Goal: Find specific page/section: Find specific page/section

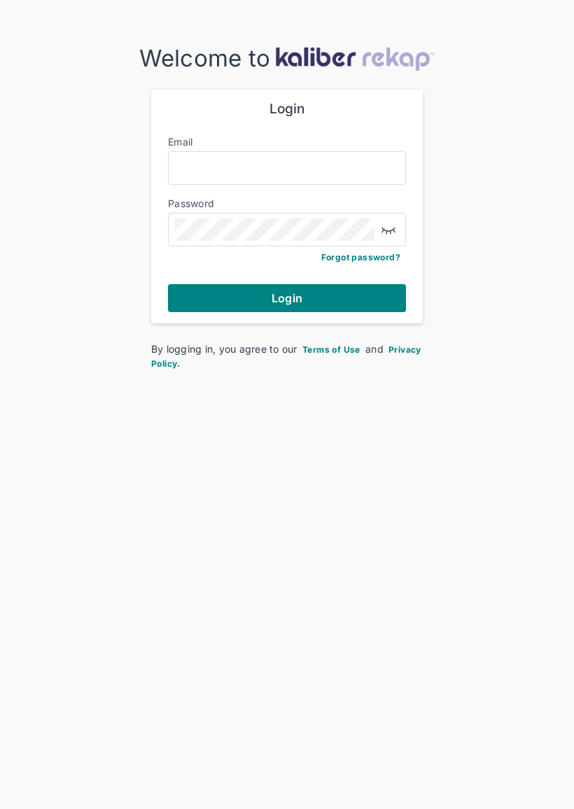
click at [1, 285] on div "Welcome to Login Email Password Forgot password? Login By logging in, you agree…" at bounding box center [287, 208] width 574 height 326
click at [330, 167] on input "Email" at bounding box center [286, 168] width 225 height 18
type input "**********"
click at [287, 296] on button "Login" at bounding box center [287, 298] width 238 height 28
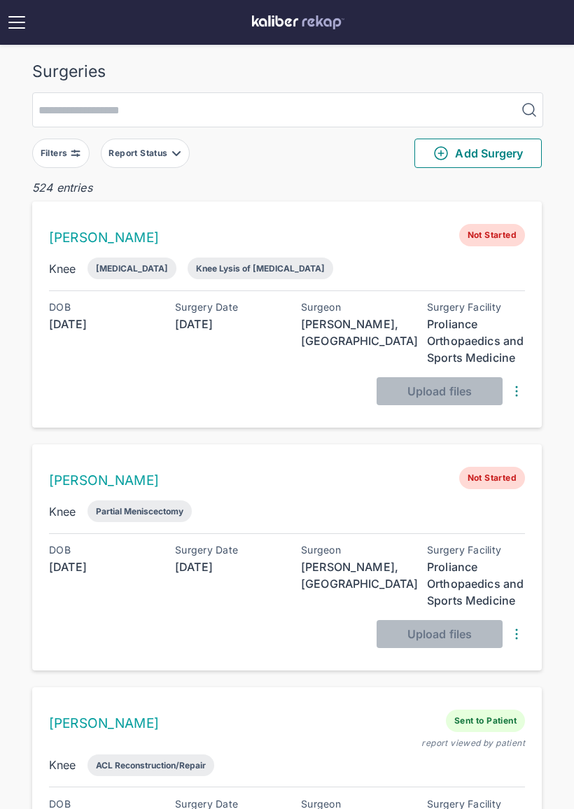
click at [143, 144] on button "Report Status" at bounding box center [145, 153] width 89 height 29
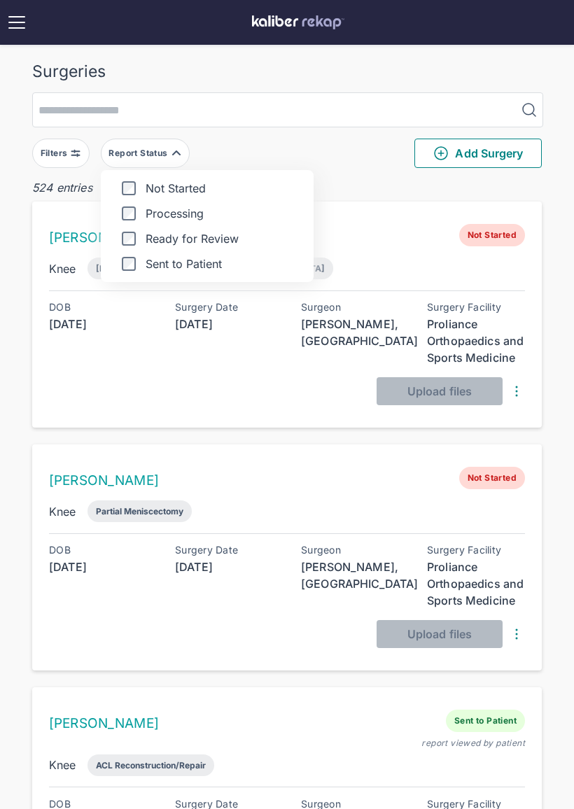
click at [210, 233] on label "Ready for Review" at bounding box center [207, 239] width 190 height 14
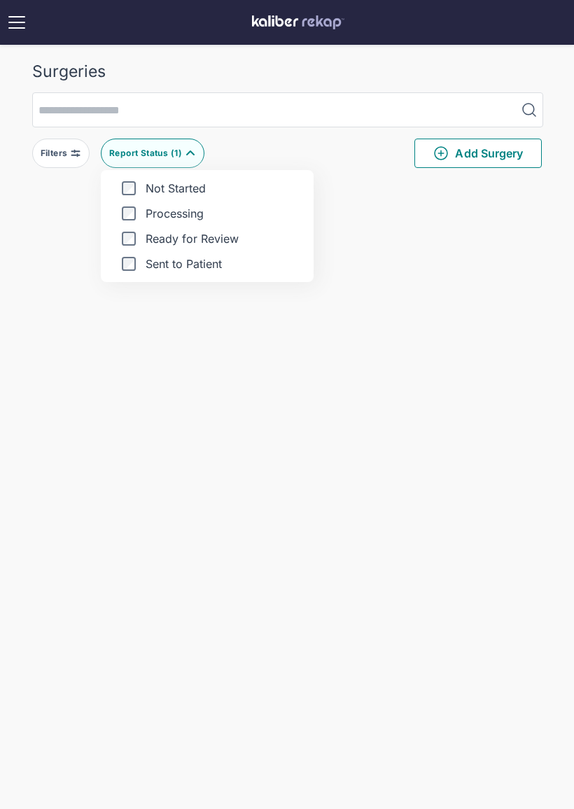
click at [172, 151] on div "Report Status ( 1 )" at bounding box center [147, 153] width 76 height 11
click at [438, 798] on div "Surgeries Filters Report Status ( 1 ) Add Surgery 0 entries Delete Surgery? The…" at bounding box center [287, 427] width 574 height 854
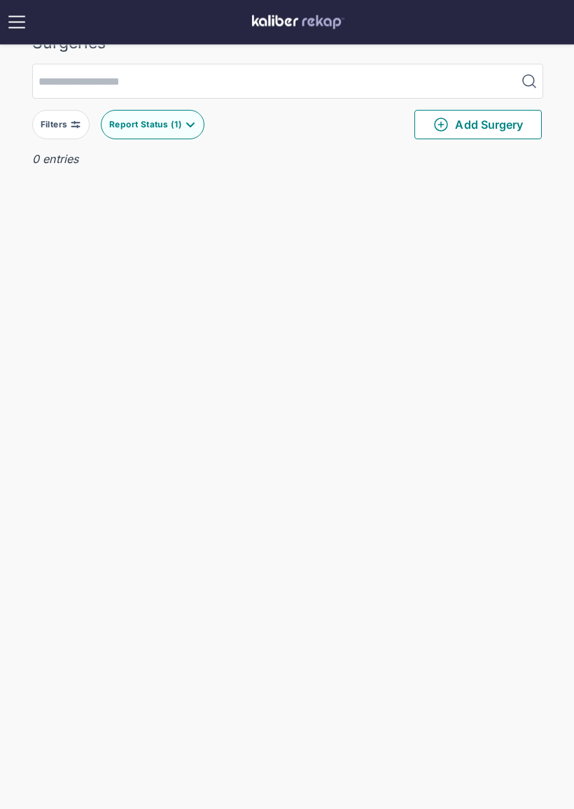
scroll to position [56, 0]
